Goal: Information Seeking & Learning: Learn about a topic

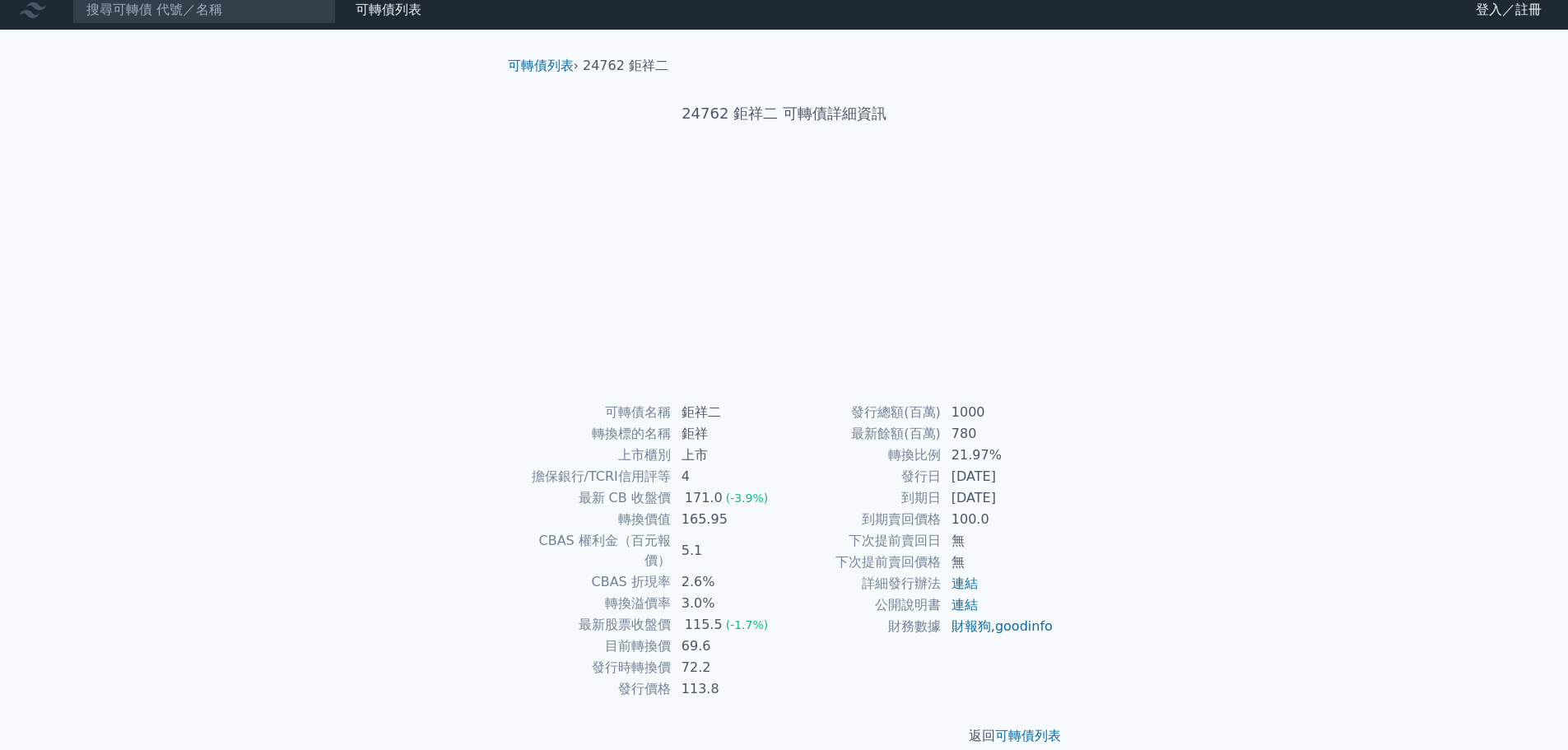
scroll to position [12, 0]
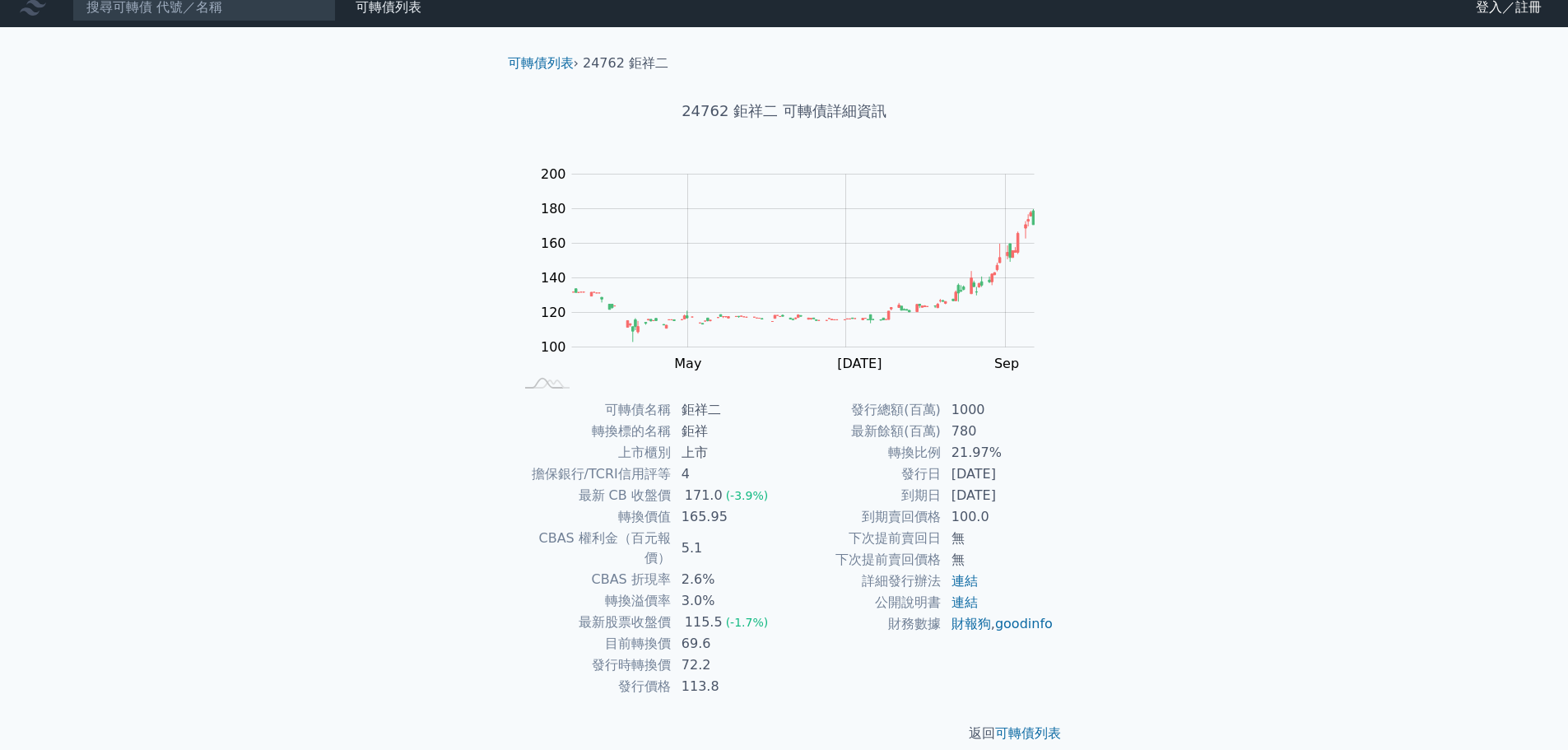
drag, startPoint x: 950, startPoint y: 468, endPoint x: 1046, endPoint y: 476, distance: 96.3
click at [1046, 476] on td "[DATE]" at bounding box center [997, 473] width 113 height 21
drag, startPoint x: 1026, startPoint y: 478, endPoint x: 982, endPoint y: 484, distance: 44.4
click at [982, 484] on td "[DATE]" at bounding box center [997, 473] width 113 height 21
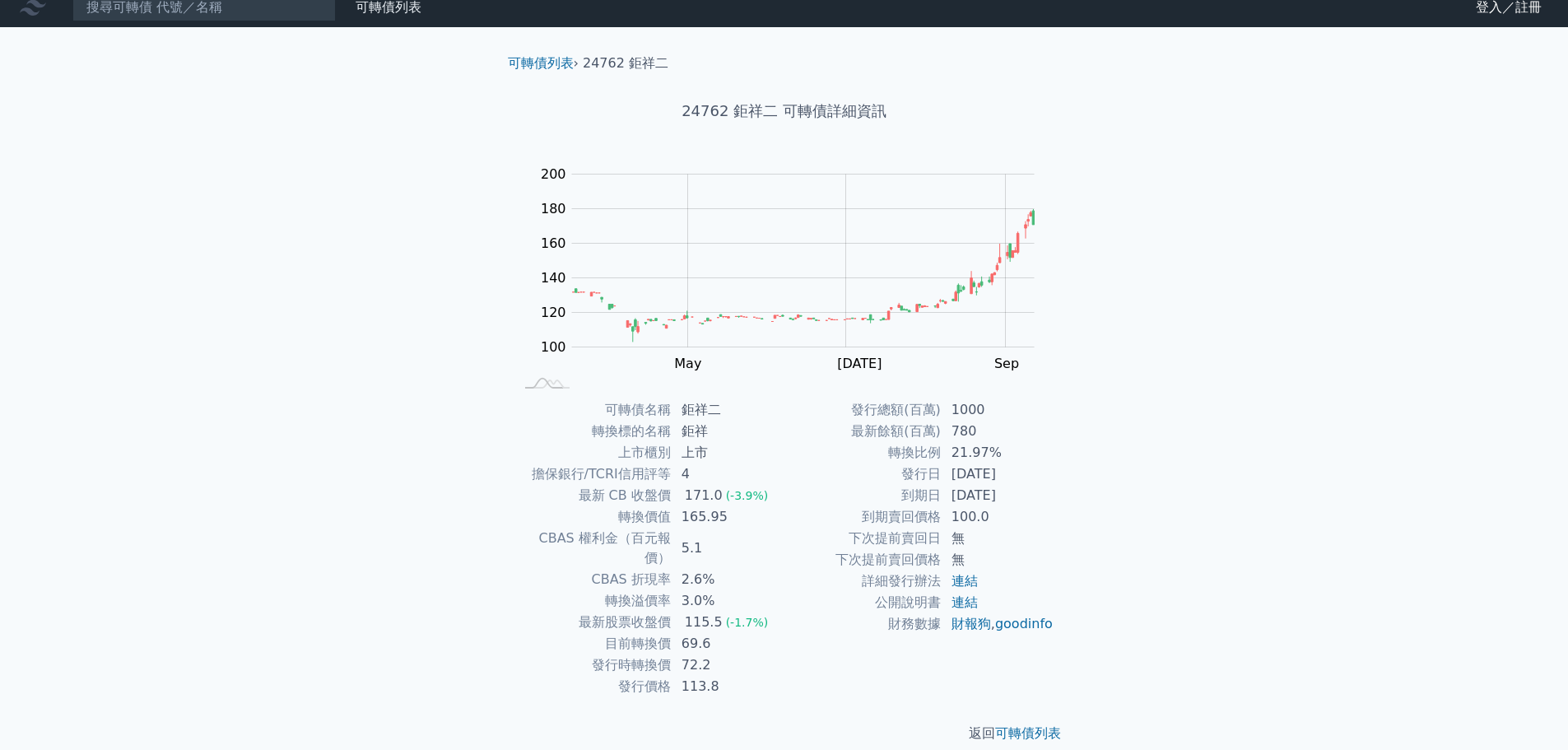
click at [982, 484] on td "[DATE]" at bounding box center [997, 473] width 113 height 21
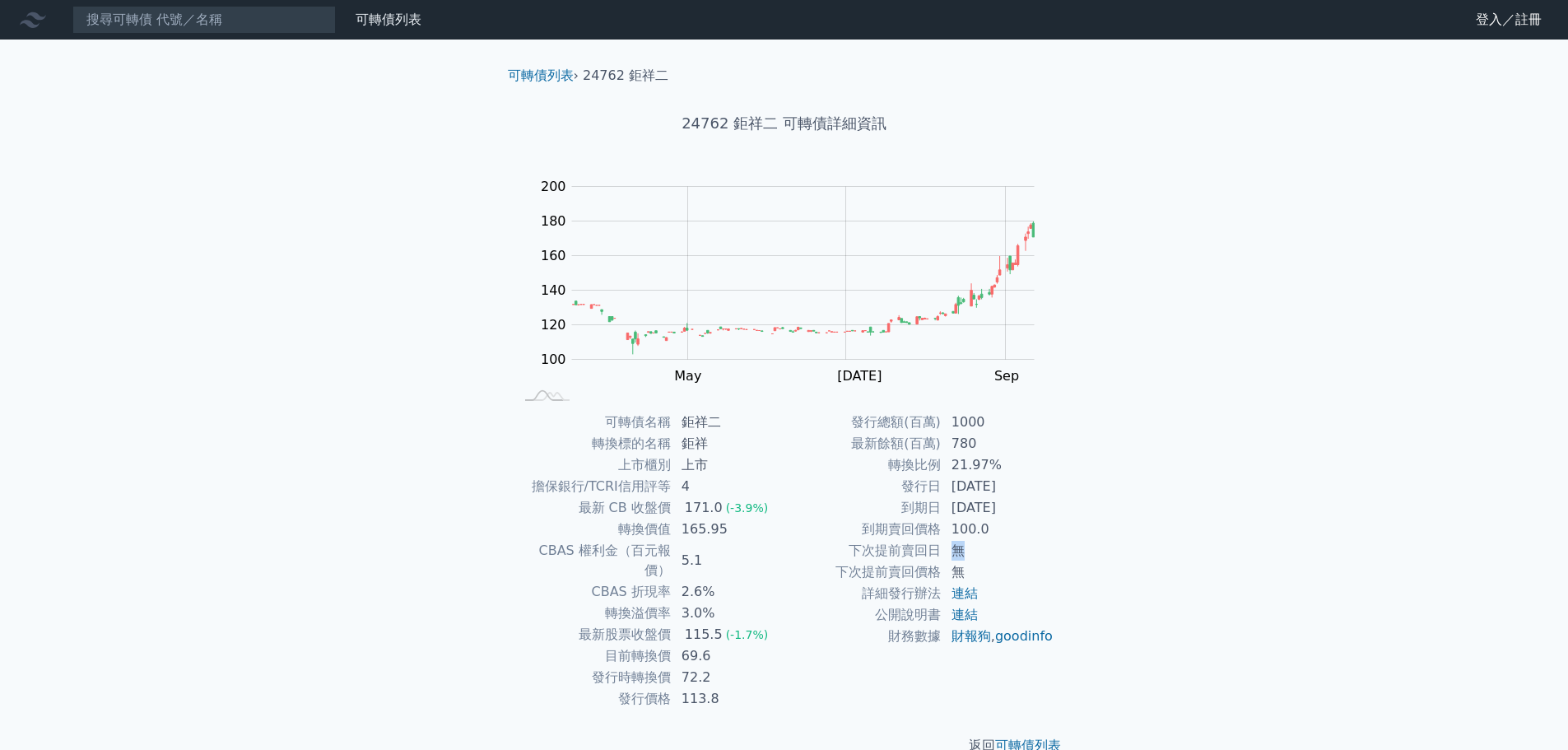
drag, startPoint x: 951, startPoint y: 548, endPoint x: 968, endPoint y: 552, distance: 17.5
click at [968, 552] on td "無" at bounding box center [997, 550] width 113 height 21
click at [983, 639] on link "財報狗" at bounding box center [971, 636] width 39 height 16
